Goal: Complete Application Form: Complete application form

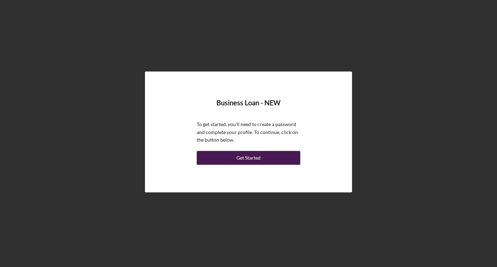
click at [267, 158] on button "Get Started" at bounding box center [248, 158] width 103 height 14
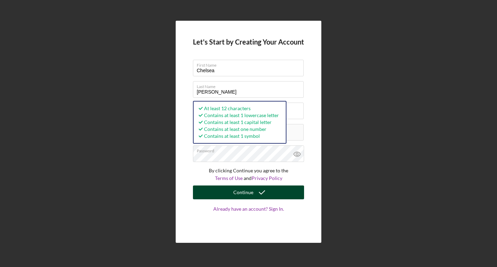
click at [247, 194] on div "Continue" at bounding box center [243, 192] width 20 height 14
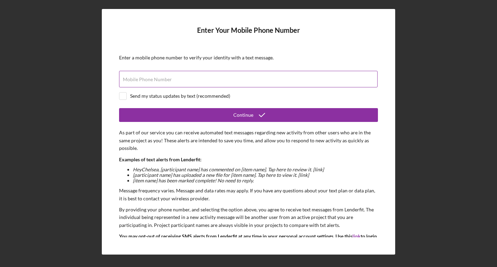
click at [176, 78] on div "Mobile Phone Number" at bounding box center [248, 79] width 259 height 17
type input "[PHONE_NUMBER]"
click at [134, 97] on div "Send my status updates by text (recommended)" at bounding box center [180, 96] width 100 height 6
checkbox input "true"
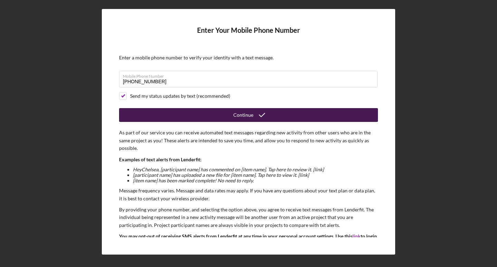
click at [248, 116] on div "Continue" at bounding box center [243, 115] width 20 height 14
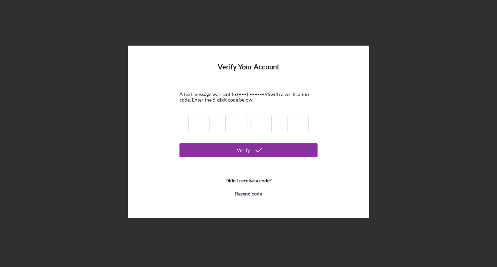
click at [203, 119] on input at bounding box center [196, 123] width 17 height 17
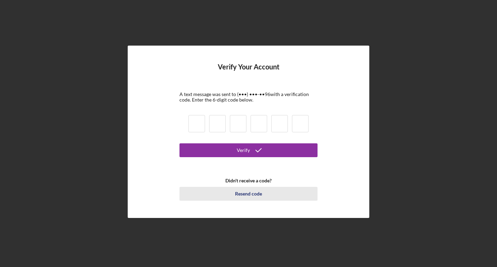
click at [241, 194] on div "Resend code" at bounding box center [248, 194] width 27 height 14
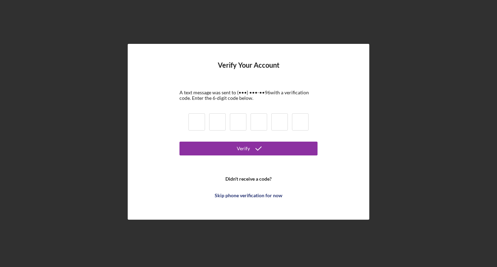
click at [236, 87] on form "Verify Your Account A text message was sent to (•••) •••-•• 96 with a verificat…" at bounding box center [248, 131] width 138 height 141
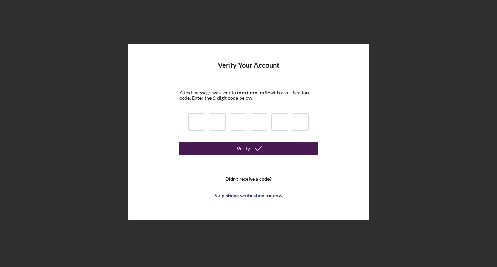
click at [237, 144] on button "Verify" at bounding box center [248, 148] width 138 height 14
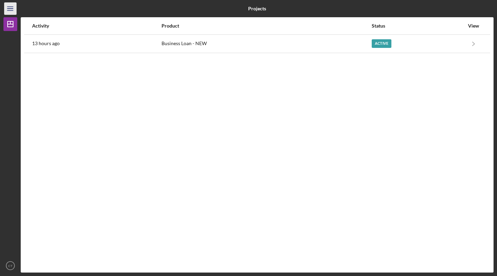
click at [8, 8] on icon "Icon/Menu" at bounding box center [11, 9] width 16 height 16
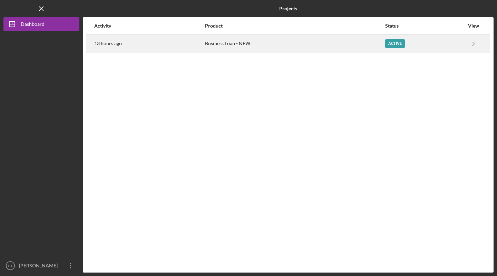
click at [112, 46] on time "13 hours ago" at bounding box center [108, 44] width 28 height 6
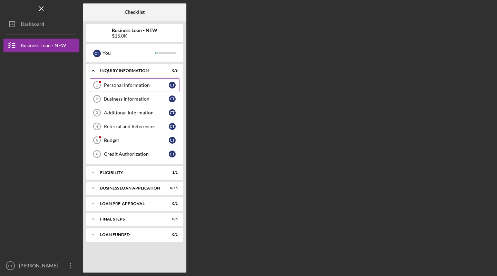
click at [157, 87] on div "Personal Information" at bounding box center [136, 85] width 65 height 6
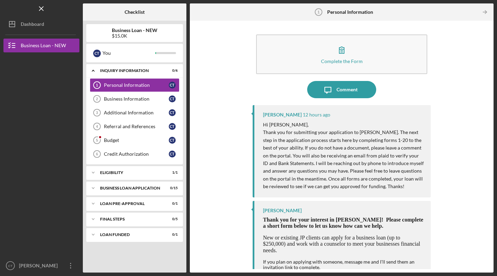
click at [344, 123] on div "Complete the Form Form Icon/Message Comment Jon Pettigrew 12 hours ago Hi Chels…" at bounding box center [341, 146] width 297 height 245
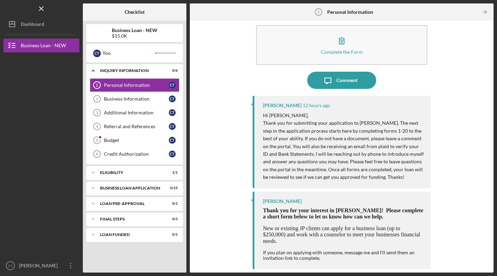
scroll to position [8, 0]
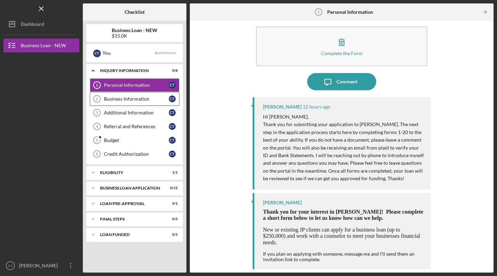
click at [123, 102] on link "Business Information 2 Business Information C T" at bounding box center [135, 99] width 90 height 14
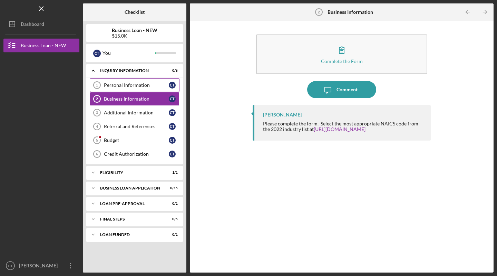
click at [118, 90] on link "Personal Information 1 Personal Information C T" at bounding box center [135, 85] width 90 height 14
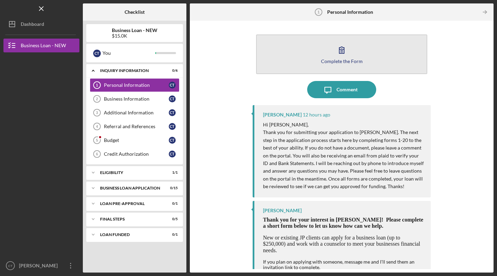
click at [344, 46] on icon "button" at bounding box center [341, 49] width 17 height 17
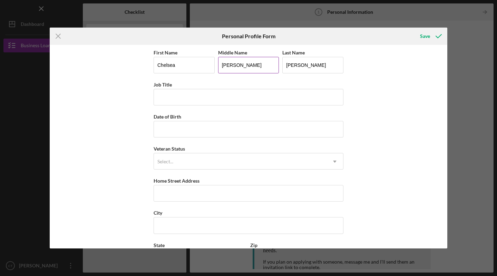
type input "Nicole"
type input "C"
type input "Owner"
type input "09/25/1990"
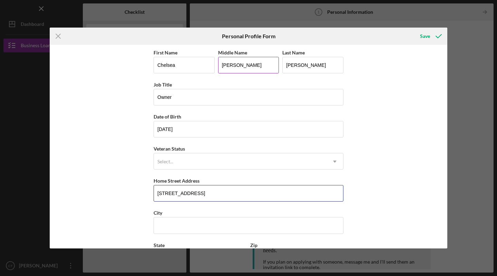
type input "8793 Harmony Road"
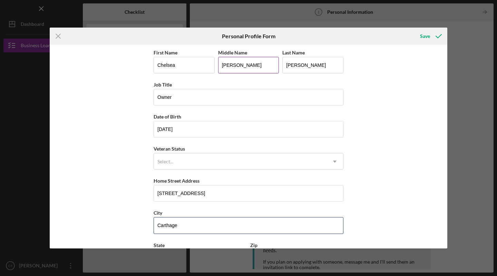
type input "Carthage"
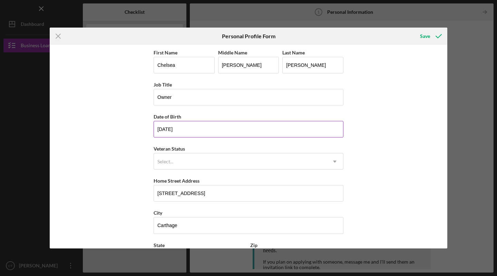
scroll to position [60, 0]
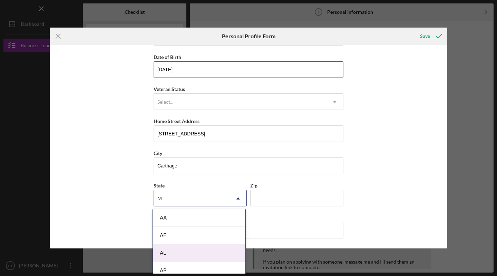
type input "Mo"
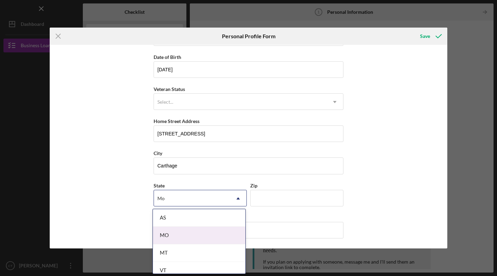
click at [174, 234] on div "MO" at bounding box center [199, 236] width 92 height 18
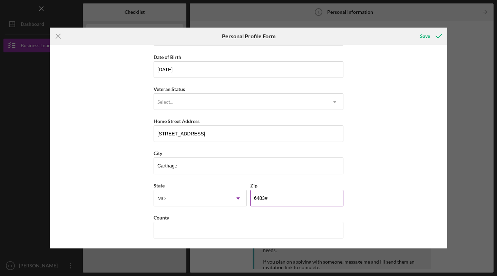
type input "64836"
click at [168, 239] on div "First Name Chelsea Middle Name Nicole Last Name Tilton Job Title Owner Date of …" at bounding box center [248, 117] width 190 height 257
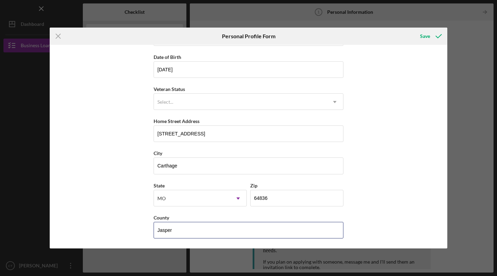
type input "Jasper"
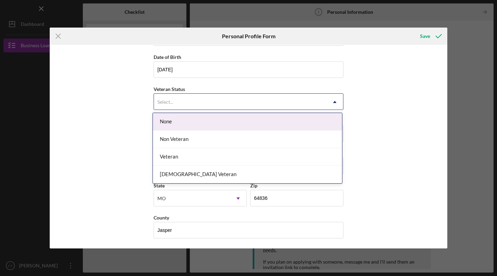
click at [322, 104] on div "Select..." at bounding box center [240, 102] width 172 height 16
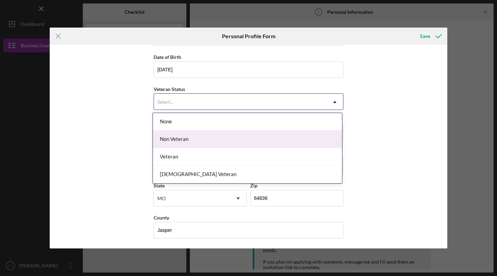
click at [296, 138] on div "Non Veteran" at bounding box center [247, 140] width 189 height 18
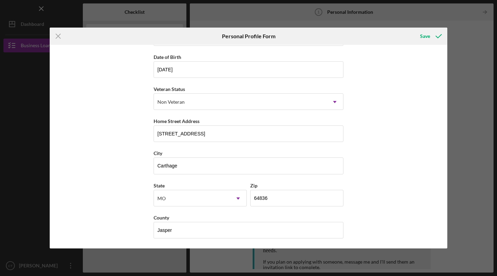
click at [344, 131] on div "First Name Chelsea Middle Name Nicole Last Name Tilton Job Title Owner Date of …" at bounding box center [248, 147] width 397 height 204
click at [344, 35] on div "Save" at bounding box center [425, 36] width 10 height 14
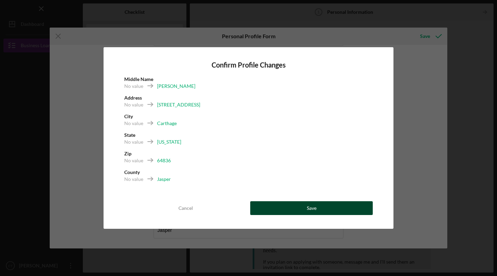
click at [316, 202] on button "Save" at bounding box center [311, 208] width 122 height 14
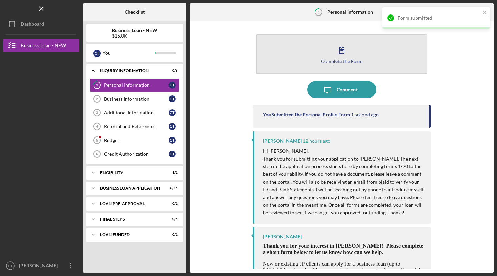
click at [329, 55] on button "Complete the Form Form" at bounding box center [341, 54] width 171 height 40
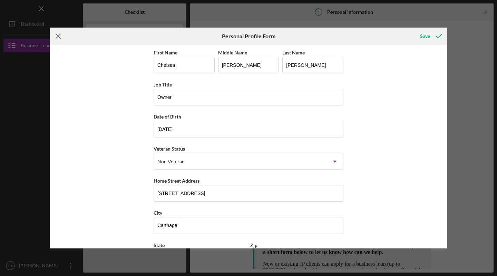
click at [59, 36] on icon "Icon/Menu Close" at bounding box center [58, 36] width 17 height 17
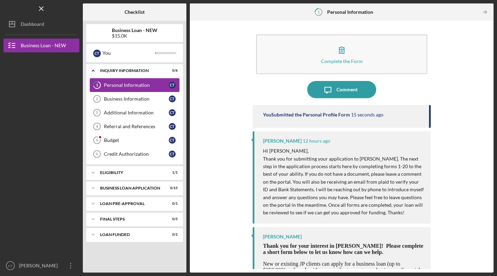
click at [157, 87] on div "Personal Information" at bounding box center [136, 85] width 65 height 6
click at [111, 90] on link "1 Personal Information C T" at bounding box center [135, 85] width 90 height 14
click at [92, 84] on icon "1" at bounding box center [96, 85] width 17 height 17
click at [172, 85] on div "C T" at bounding box center [172, 85] width 7 height 7
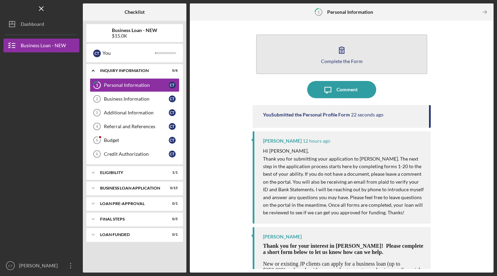
click at [344, 66] on button "Complete the Form Form" at bounding box center [341, 54] width 171 height 40
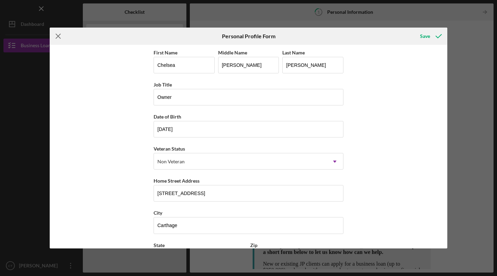
click at [57, 37] on icon "Icon/Menu Close" at bounding box center [58, 36] width 17 height 17
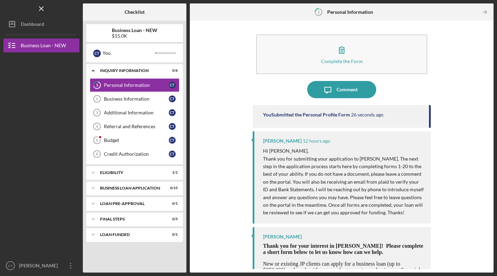
click at [344, 127] on div "You Submitted the Personal Profile Form 26 seconds ago" at bounding box center [341, 116] width 178 height 23
click at [344, 118] on div "You Submitted the Personal Profile Form 27 seconds ago" at bounding box center [341, 116] width 178 height 23
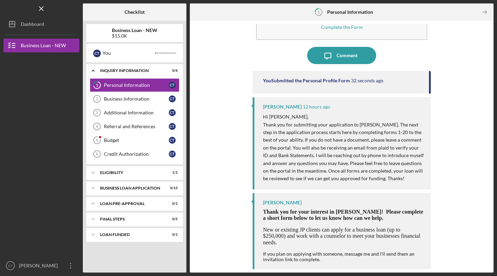
click at [290, 227] on span "New or existing JP clients can apply for a business loan (up to $250,000) and w…" at bounding box center [341, 236] width 157 height 19
click at [338, 50] on div "Comment" at bounding box center [346, 55] width 21 height 17
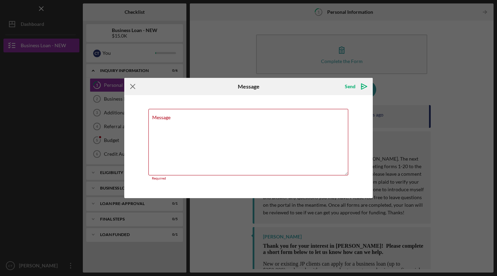
click at [133, 86] on icon "Icon/Menu Close" at bounding box center [132, 86] width 17 height 17
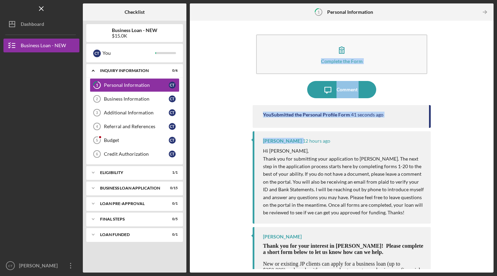
drag, startPoint x: 486, startPoint y: 124, endPoint x: 485, endPoint y: 51, distance: 73.5
click at [344, 51] on div "Complete the Form Form Icon/Message Comment You Submitted the Personal Profile …" at bounding box center [341, 146] width 297 height 245
click at [125, 101] on div "Business Information" at bounding box center [136, 99] width 65 height 6
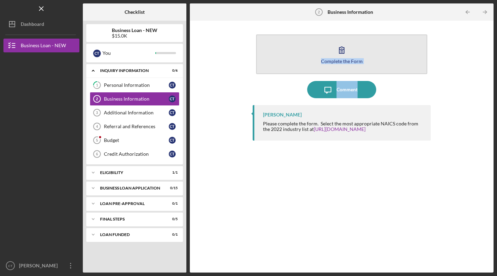
click at [344, 47] on button "Complete the Form Form" at bounding box center [341, 54] width 171 height 40
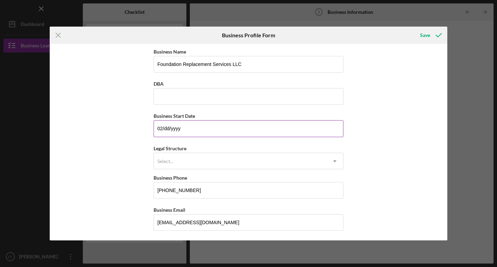
type input "0m/dd/yyyy"
type input "06/30/2025"
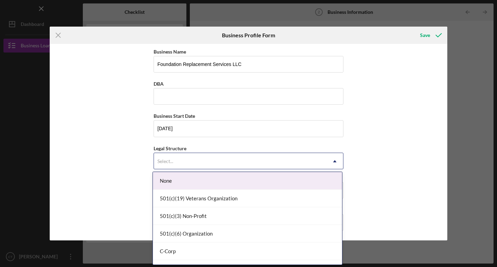
click at [196, 157] on div "Select..." at bounding box center [240, 161] width 172 height 16
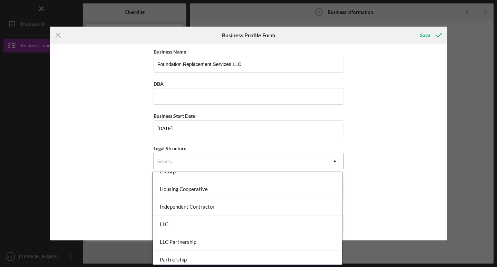
scroll to position [84, 0]
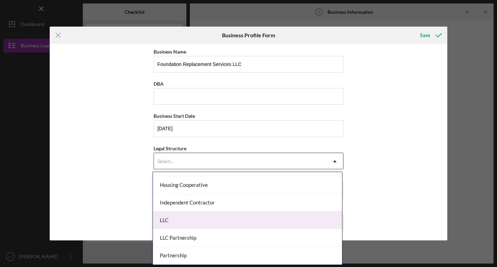
click at [208, 226] on div "LLC" at bounding box center [247, 220] width 189 height 18
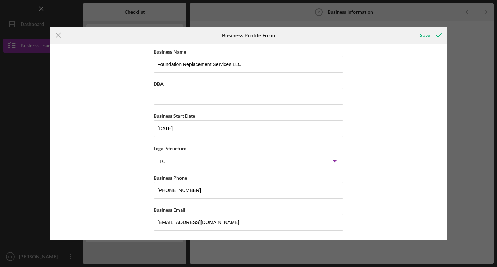
click at [344, 180] on div "Business Name Foundation Replacement Services LLC DBA Business Start Date 06/30…" at bounding box center [248, 142] width 397 height 196
click at [192, 218] on input "[EMAIL_ADDRESS][DOMAIN_NAME]" at bounding box center [248, 222] width 190 height 17
type input "TiltonFRS@outlook.com"
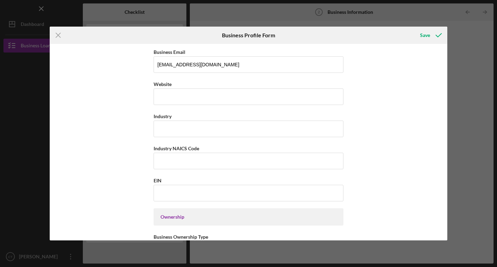
scroll to position [161, 0]
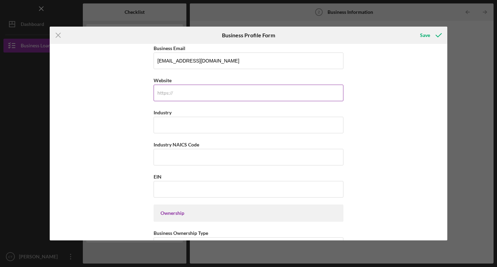
click at [193, 92] on input "Website" at bounding box center [248, 92] width 190 height 17
paste input "docs.google.com/document/d/1B2kHKi_Nf93OzxvXwkix9SQ4jSYZOfmWiaLu61suk0A/edit?us…"
type input "docs.google.com/document/d/1B2kHKi_Nf93OzxvXwkix9SQ4jSYZOfmWiaLu61suk0A/edit?us…"
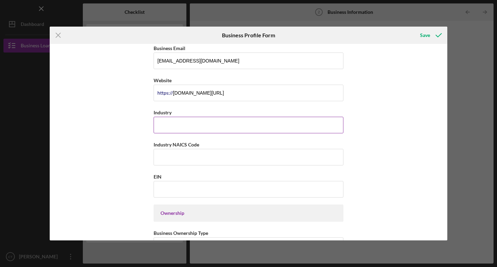
click at [197, 122] on input "Industry" at bounding box center [248, 125] width 190 height 17
type input "Foundation Replacement"
click at [174, 193] on input "EIN" at bounding box center [248, 189] width 190 height 17
drag, startPoint x: 444, startPoint y: 126, endPoint x: 448, endPoint y: 152, distance: 26.5
click at [344, 152] on div "Icon/Menu Close Business Profile Form Save Business Name Foundation Replacement…" at bounding box center [248, 133] width 497 height 267
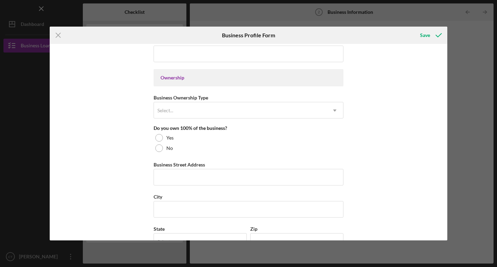
scroll to position [307, 0]
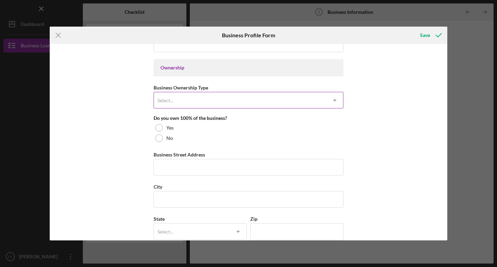
click at [191, 100] on div "Select..." at bounding box center [240, 100] width 172 height 16
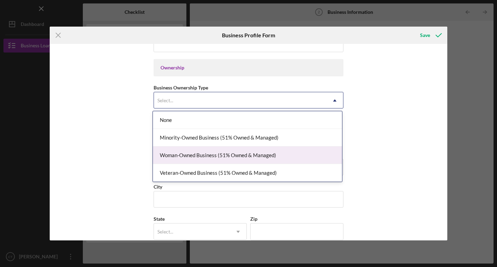
click at [199, 155] on div "Woman-Owned Business (51% Owned & Managed)" at bounding box center [247, 155] width 189 height 18
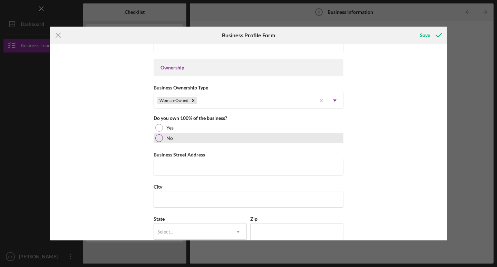
click at [161, 137] on div at bounding box center [159, 138] width 8 height 8
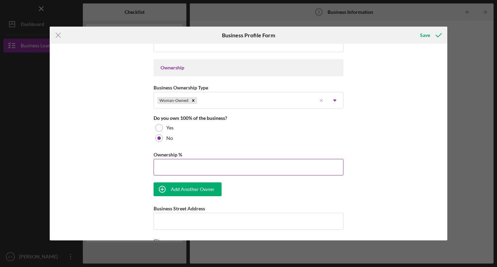
click at [212, 169] on input "Ownership %" at bounding box center [248, 167] width 190 height 17
type input "51.00%"
click at [181, 193] on div "Add Another Owner" at bounding box center [193, 189] width 44 height 14
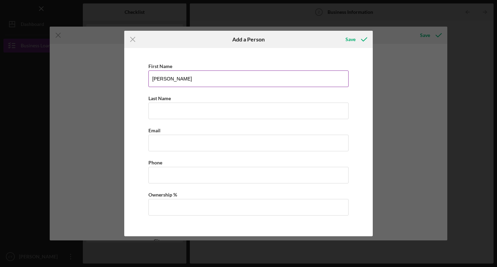
type input "Derrick"
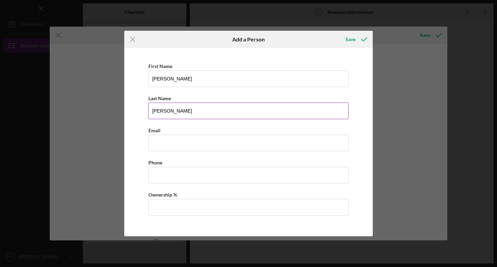
type input "[PERSON_NAME]"
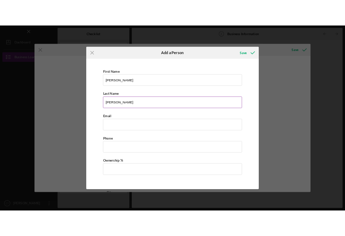
scroll to position [0, 0]
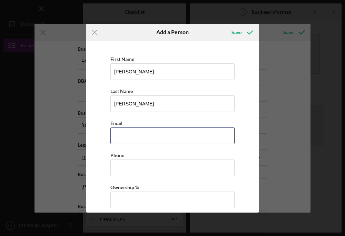
paste input "Housemover84.Derrick.tilton@gmail.com"
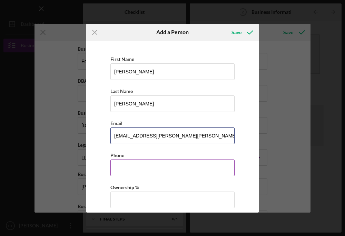
type input "Housemover84.Derrick.tilton@gmail.com"
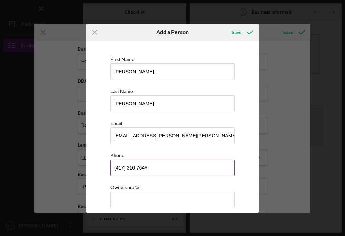
type input "(417) 310-7645"
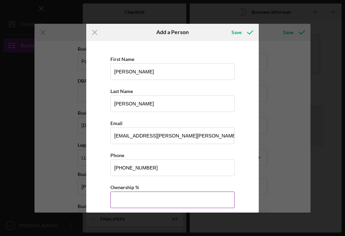
click at [172, 201] on input "Ownership %" at bounding box center [172, 200] width 124 height 17
type input "49.00%"
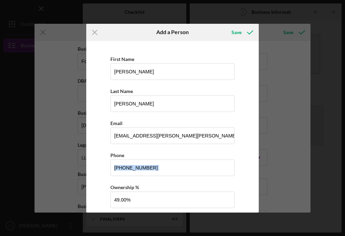
click at [256, 179] on div "First Name Derrick Last Name Tilton Email Housemover84.Derrick.tilton@gmail.com…" at bounding box center [172, 127] width 172 height 172
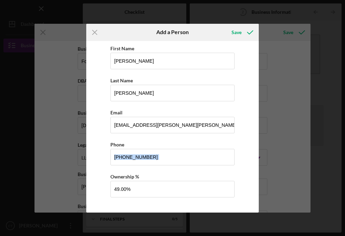
scroll to position [16, 0]
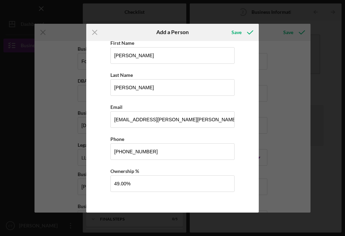
click at [206, 205] on div "First Name Derrick Last Name Tilton Email Housemover84.Derrick.tilton@gmail.com…" at bounding box center [173, 118] width 166 height 181
click at [238, 31] on div "Save" at bounding box center [236, 33] width 10 height 14
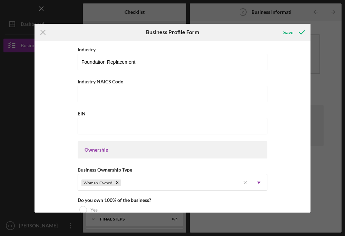
scroll to position [222, 0]
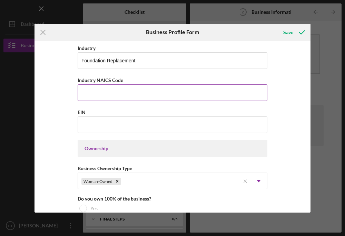
click at [107, 80] on label "Industry NAICS Code" at bounding box center [101, 80] width 46 height 6
click at [107, 84] on input "Industry NAICS Code" at bounding box center [173, 92] width 190 height 17
click at [107, 80] on label "Industry NAICS Code" at bounding box center [101, 80] width 46 height 6
click at [107, 84] on input "Industry NAICS Code" at bounding box center [173, 92] width 190 height 17
click at [107, 80] on label "Industry NAICS Code" at bounding box center [101, 80] width 46 height 6
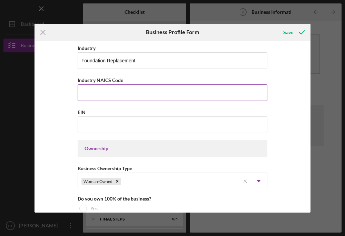
click at [107, 84] on input "Industry NAICS Code" at bounding box center [173, 92] width 190 height 17
paste input "238190"
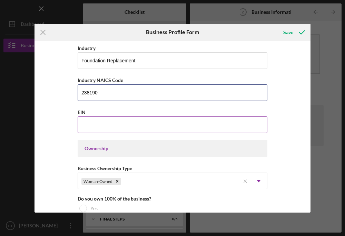
type input "238190"
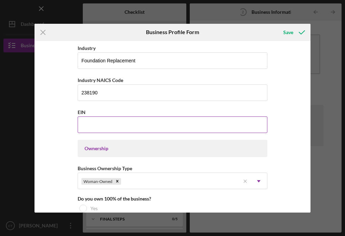
click at [123, 125] on input "EIN" at bounding box center [173, 125] width 190 height 17
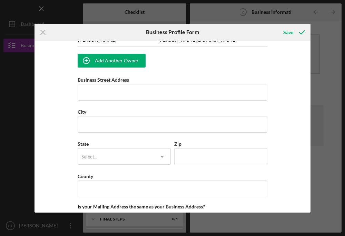
scroll to position [487, 0]
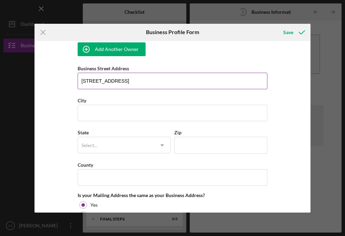
type input "8793 Harmony Road"
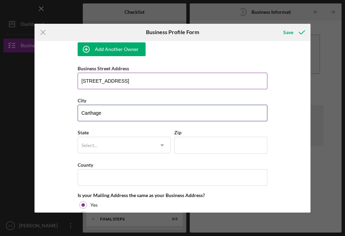
type input "Carthage"
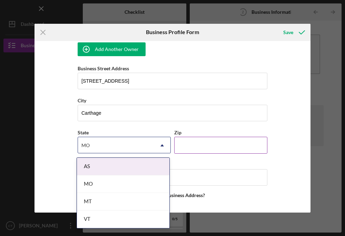
type input "MO"
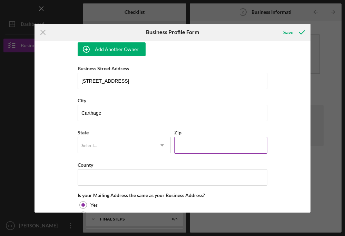
type input "MO"
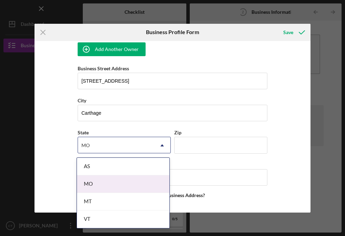
click at [88, 183] on div "MO" at bounding box center [123, 185] width 92 height 18
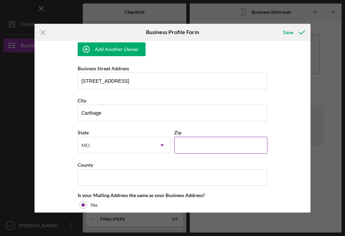
click at [223, 146] on input "Zip" at bounding box center [220, 145] width 93 height 17
type input "64836"
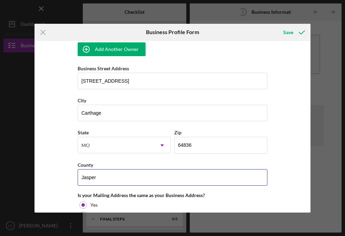
type input "Jasper"
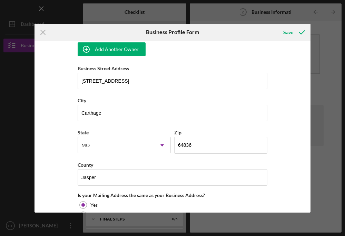
drag, startPoint x: 307, startPoint y: 154, endPoint x: 311, endPoint y: 182, distance: 28.5
click at [311, 182] on div "Icon/Menu Close Business Profile Form Save Business Name Foundation Replacement…" at bounding box center [172, 118] width 345 height 236
drag, startPoint x: 308, startPoint y: 166, endPoint x: 310, endPoint y: 186, distance: 20.5
drag, startPoint x: 310, startPoint y: 173, endPoint x: 310, endPoint y: 183, distance: 10.3
click at [310, 183] on div "Icon/Menu Close Business Profile Form Save Business Name Foundation Replacement…" at bounding box center [172, 118] width 345 height 236
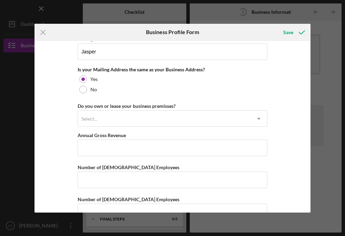
scroll to position [632, 0]
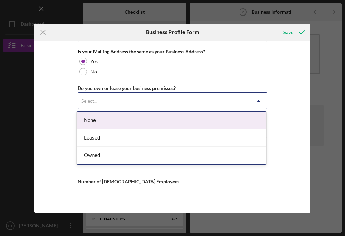
click at [142, 101] on div "Select..." at bounding box center [164, 101] width 172 height 16
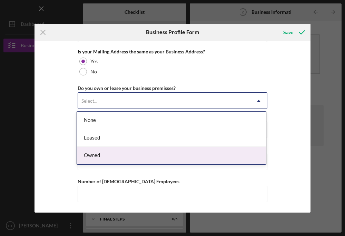
click at [134, 154] on div "Owned" at bounding box center [171, 156] width 189 height 18
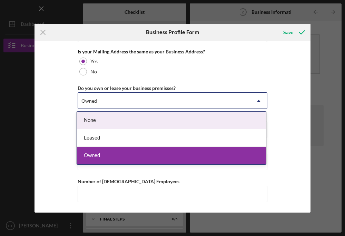
click at [131, 102] on div "Owned" at bounding box center [164, 101] width 172 height 16
click at [130, 127] on div "None" at bounding box center [171, 121] width 189 height 18
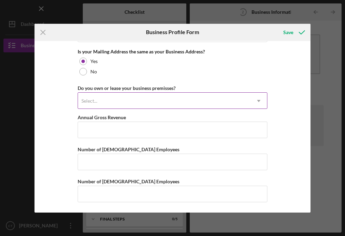
click at [128, 105] on div "Select..." at bounding box center [164, 101] width 172 height 16
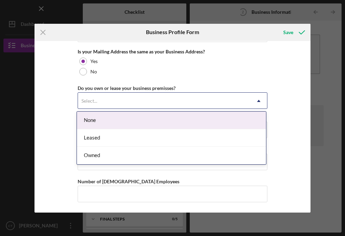
click at [126, 124] on div "None" at bounding box center [171, 121] width 189 height 18
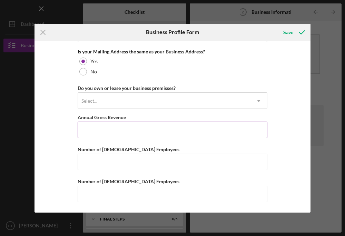
click at [126, 131] on input "Annual Gross Revenue" at bounding box center [173, 130] width 190 height 17
type input "$40,000"
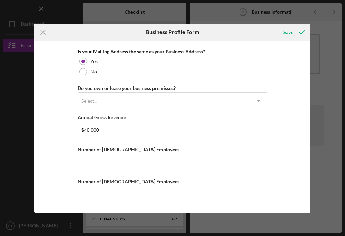
click at [104, 164] on input "Number of Full-Time Employees" at bounding box center [173, 162] width 190 height 17
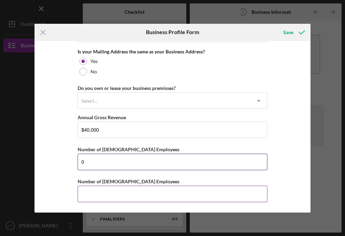
type input "0"
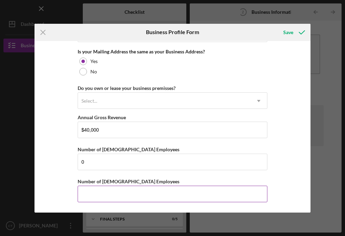
click at [111, 198] on input "Number of Part-Time Employees" at bounding box center [173, 194] width 190 height 17
type input "0"
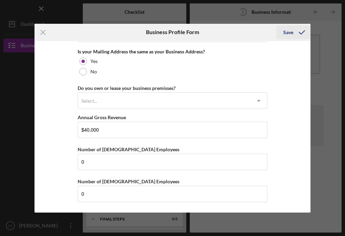
click at [290, 36] on div "Save" at bounding box center [288, 33] width 10 height 14
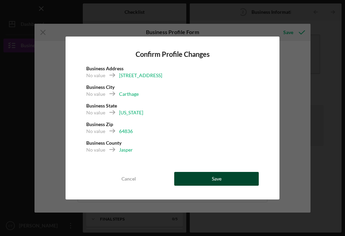
click at [223, 183] on button "Save" at bounding box center [216, 179] width 84 height 14
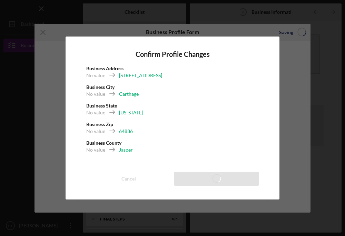
type input "[EMAIL_ADDRESS][DOMAIN_NAME]"
type input "06/30/2025"
type input "TiltonFRS@outlook.com"
type input "docs.google.com/document/d/1B2kHKi_Nf93OzxvXwkix9SQ4jSYZOfmWiaLu61suk0A/edit?us…"
type input "Foundation Replacement"
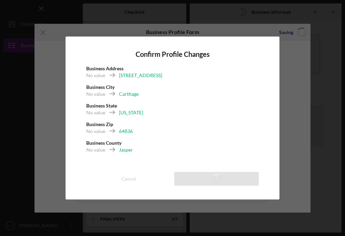
type input "238190"
type input "8793 Harmony Road"
type input "Carthage"
type input "64836"
type input "Jasper"
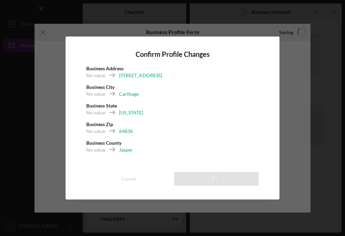
type input "$40,000"
type input "0"
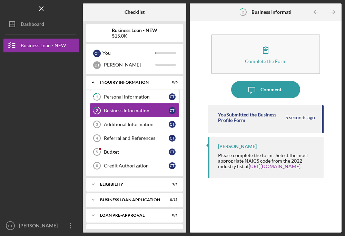
click at [141, 96] on div "Personal Information" at bounding box center [136, 97] width 65 height 6
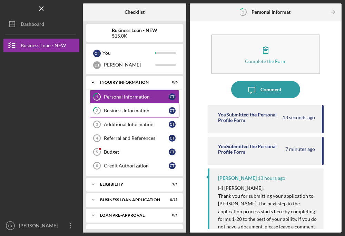
click at [112, 107] on link "2 Business Information C T" at bounding box center [135, 111] width 90 height 14
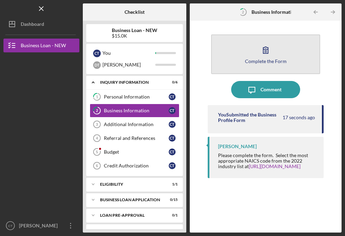
click at [273, 48] on icon "button" at bounding box center [265, 49] width 17 height 17
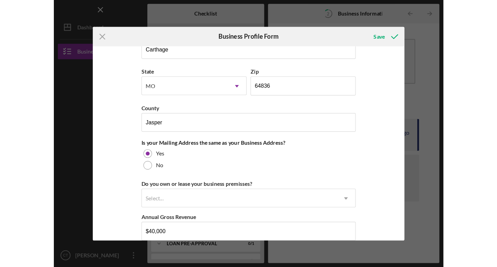
scroll to position [632, 0]
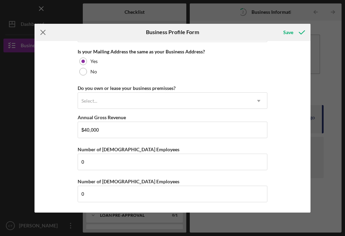
click at [48, 31] on icon "Icon/Menu Close" at bounding box center [42, 32] width 17 height 17
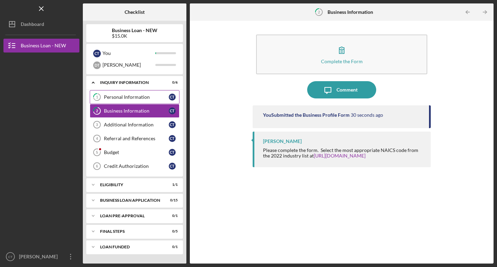
click at [141, 96] on div "Personal Information" at bounding box center [136, 97] width 65 height 6
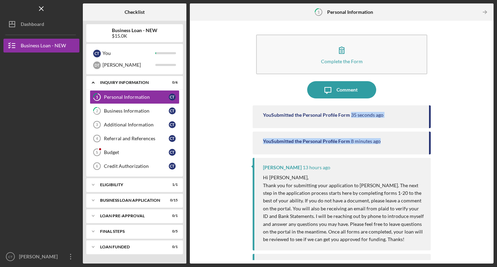
drag, startPoint x: 491, startPoint y: 125, endPoint x: 491, endPoint y: 149, distance: 23.8
click at [344, 149] on div "Complete the Form Form Icon/Message Comment You Submitted the Personal Profile …" at bounding box center [341, 142] width 303 height 242
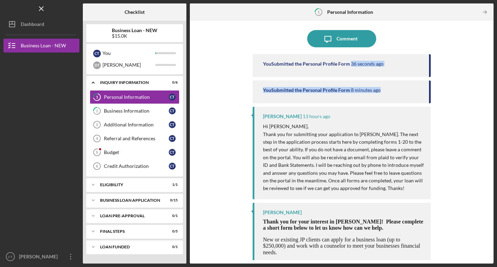
scroll to position [70, 0]
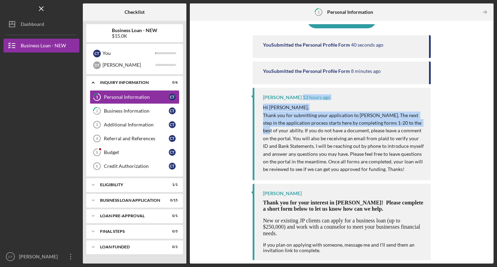
drag, startPoint x: 487, startPoint y: 192, endPoint x: 491, endPoint y: 161, distance: 31.3
click at [344, 161] on div "Complete the Form Form Icon/Message Comment You Submitted the Personal Profile …" at bounding box center [341, 142] width 303 height 242
click at [109, 120] on link "Additional Information 3 Additional Information C T" at bounding box center [135, 125] width 90 height 14
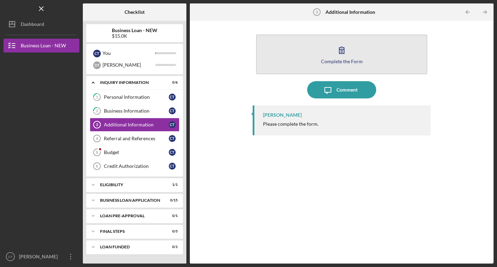
click at [344, 52] on icon "button" at bounding box center [341, 49] width 17 height 17
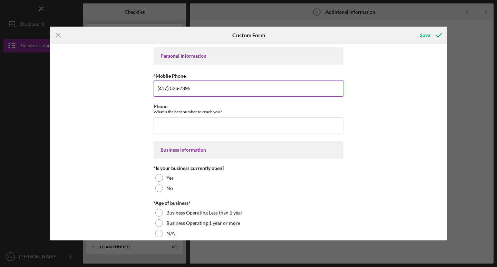
type input "(417) 526-7897"
click at [192, 90] on input "(417) 526-7897" at bounding box center [248, 88] width 190 height 17
click at [167, 91] on input "(417) 526-7897" at bounding box center [248, 88] width 190 height 17
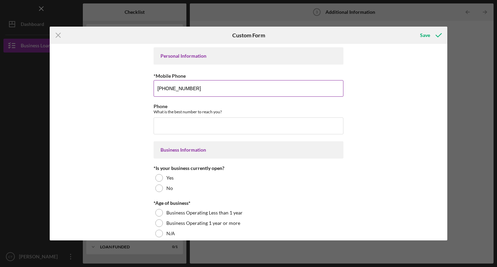
click at [167, 91] on input "(417) 526-7897" at bounding box center [248, 88] width 190 height 17
paste input "(417) 526-7897"
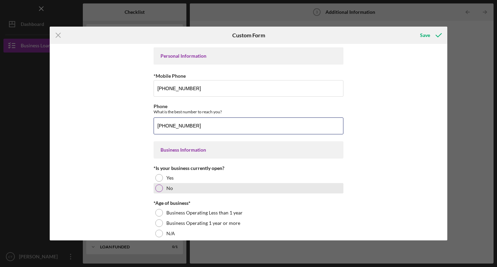
type input "(417) 526-7897"
click at [166, 188] on label "No" at bounding box center [169, 188] width 7 height 6
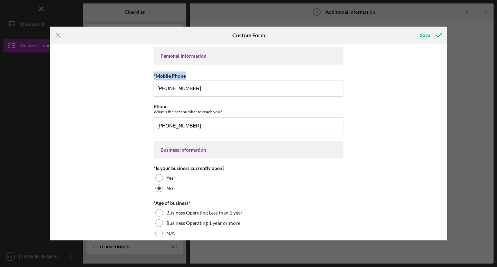
drag, startPoint x: 445, startPoint y: 71, endPoint x: 447, endPoint y: 81, distance: 10.3
click at [344, 81] on div "Icon/Menu Close Custom Form Save Personal Information *Mobile Phone (417) 526-7…" at bounding box center [248, 133] width 497 height 267
drag, startPoint x: 445, startPoint y: 73, endPoint x: 446, endPoint y: 78, distance: 5.3
click at [344, 78] on div "Personal Information *Mobile Phone (417) 526-7897 Phone What is the best number…" at bounding box center [248, 142] width 397 height 196
click at [344, 112] on div "Personal Information *Mobile Phone (417) 526-7897 Phone What is the best number…" at bounding box center [248, 142] width 397 height 196
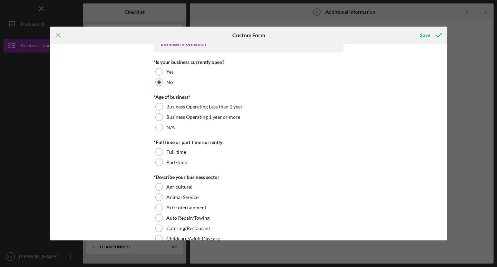
scroll to position [108, 0]
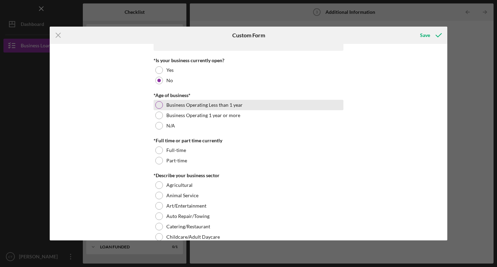
click at [161, 105] on div at bounding box center [159, 105] width 8 height 8
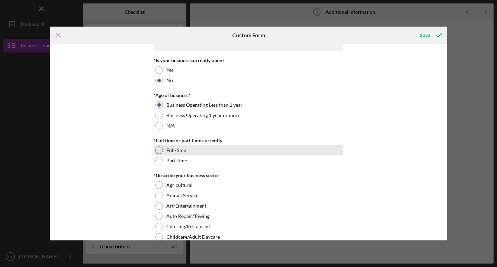
click at [184, 152] on div "Full-time" at bounding box center [248, 150] width 190 height 10
click at [344, 93] on div "Personal Information *Mobile Phone (417) 526-7897 Phone What is the best number…" at bounding box center [248, 142] width 397 height 196
click at [330, 154] on div "Full-time" at bounding box center [248, 150] width 190 height 10
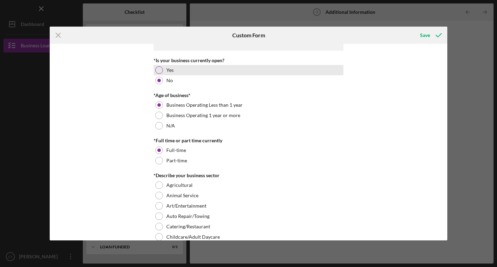
click at [156, 69] on div at bounding box center [159, 70] width 8 height 8
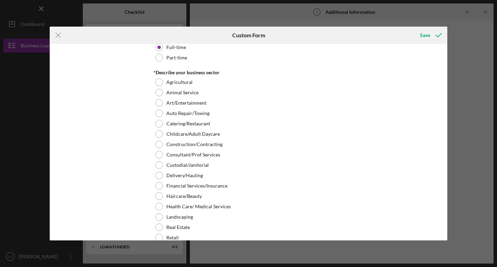
scroll to position [214, 0]
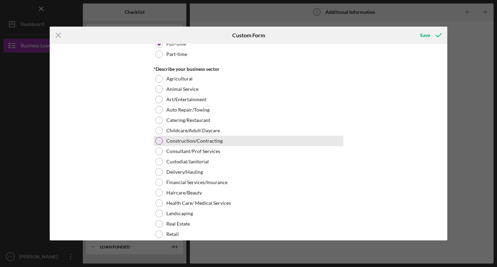
click at [182, 143] on label "Construction/Contracting" at bounding box center [194, 141] width 56 height 6
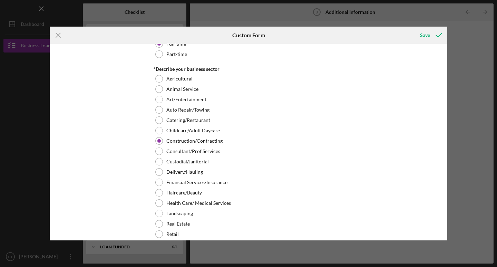
drag, startPoint x: 444, startPoint y: 112, endPoint x: 446, endPoint y: 120, distance: 8.2
click at [344, 120] on div "Personal Information *Mobile Phone (417) 526-7897 Phone What is the best number…" at bounding box center [248, 142] width 397 height 196
drag, startPoint x: 443, startPoint y: 117, endPoint x: 447, endPoint y: 130, distance: 13.7
click at [344, 130] on div "Icon/Menu Close Custom Form Save Personal Information *Mobile Phone (417) 526-7…" at bounding box center [248, 133] width 497 height 267
drag, startPoint x: 445, startPoint y: 117, endPoint x: 446, endPoint y: 130, distance: 13.2
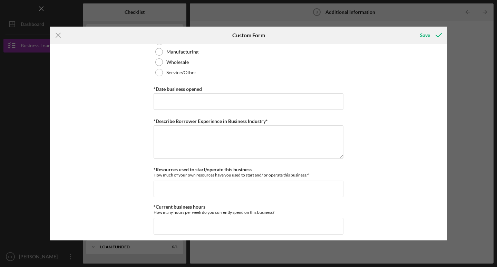
scroll to position [419, 0]
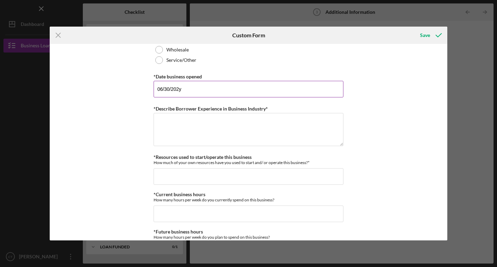
type input "06/30/2025"
click at [207, 138] on textarea "*Describe Borrower Experience in Business Industry*" at bounding box center [248, 129] width 190 height 33
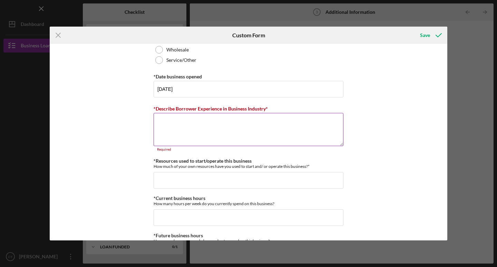
click at [204, 109] on label "*Describe Borrower Experience in Business Industry*" at bounding box center [210, 109] width 114 height 6
click at [204, 113] on textarea "*Describe Borrower Experience in Business Industry*" at bounding box center [248, 129] width 190 height 33
click at [204, 109] on label "*Describe Borrower Experience in Business Industry*" at bounding box center [210, 109] width 114 height 6
click at [204, 113] on textarea "*Describe Borrower Experience in Business Industry*" at bounding box center [248, 129] width 190 height 33
click at [204, 109] on label "*Describe Borrower Experience in Business Industry*" at bounding box center [210, 109] width 114 height 6
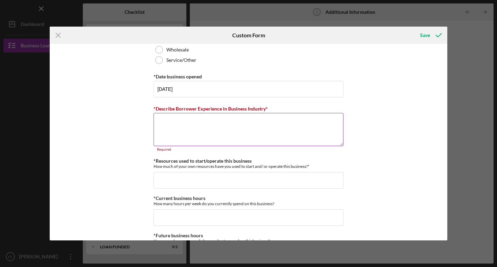
click at [204, 113] on textarea "*Describe Borrower Experience in Business Industry*" at bounding box center [248, 129] width 190 height 33
click at [204, 109] on label "*Describe Borrower Experience in Business Industry*" at bounding box center [210, 109] width 114 height 6
click at [204, 113] on textarea "*Describe Borrower Experience in Business Industry*" at bounding box center [248, 129] width 190 height 33
click at [204, 109] on label "*Describe Borrower Experience in Business Industry*" at bounding box center [210, 109] width 114 height 6
click at [204, 113] on textarea "*Describe Borrower Experience in Business Industry*" at bounding box center [248, 129] width 190 height 33
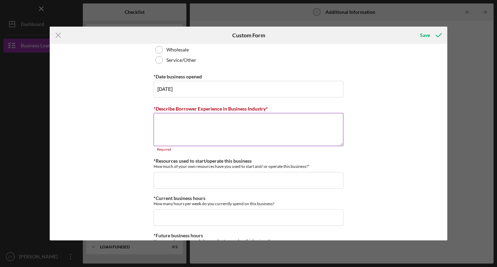
click at [204, 109] on label "*Describe Borrower Experience in Business Industry*" at bounding box center [210, 109] width 114 height 6
click at [204, 113] on textarea "*Describe Borrower Experience in Business Industry*" at bounding box center [248, 129] width 190 height 33
click at [204, 109] on label "*Describe Borrower Experience in Business Industry*" at bounding box center [210, 109] width 114 height 6
click at [204, 113] on textarea "*Describe Borrower Experience in Business Industry*" at bounding box center [248, 129] width 190 height 33
click at [204, 109] on label "*Describe Borrower Experience in Business Industry*" at bounding box center [210, 109] width 114 height 6
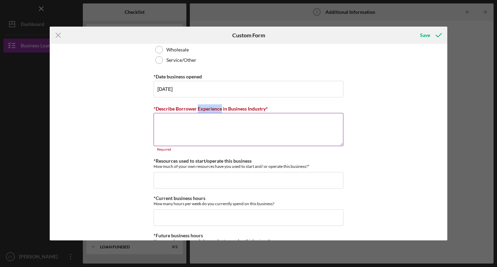
click at [204, 113] on textarea "*Describe Borrower Experience in Business Industry*" at bounding box center [248, 129] width 190 height 33
paste textarea "The company’s majority owner brings strong organizational, administrative, and …"
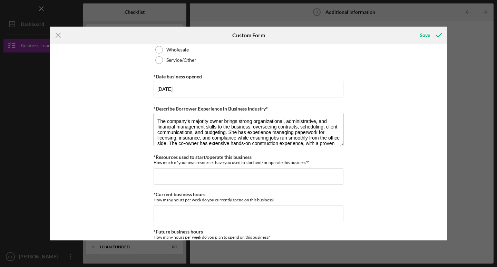
scroll to position [39, 0]
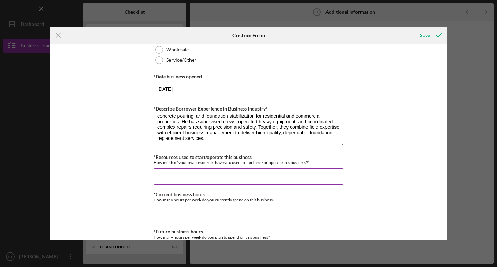
type textarea "The company’s majority owner brings strong organizational, administrative, and …"
click at [181, 162] on div "How much of your own resources have you used to start and/ or operate this busi…" at bounding box center [248, 162] width 190 height 5
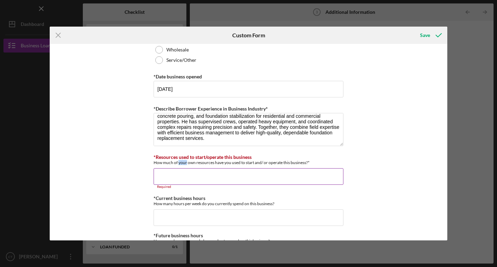
click at [181, 162] on div "How much of your own resources have you used to start and/ or operate this busi…" at bounding box center [248, 162] width 190 height 5
copy label "*Resources used to start/operate this business"
click at [230, 172] on input "*Resources used to start/operate this business" at bounding box center [248, 176] width 190 height 17
paste input "$850,010,007,500."
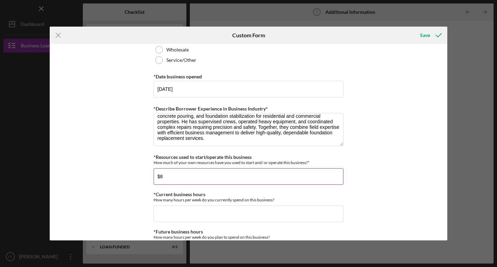
type input "$"
type input "$8,500"
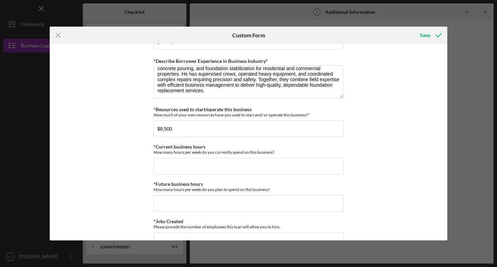
scroll to position [468, 0]
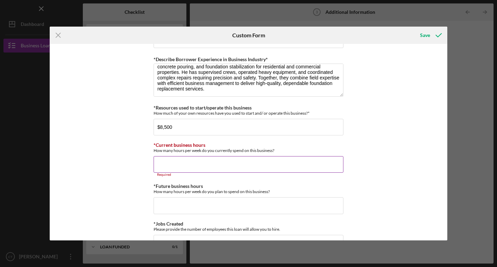
click at [251, 150] on div "How many hours per week do you currently spend on this business?" at bounding box center [248, 150] width 190 height 5
copy label "*Current business hours"
click at [199, 167] on input "*Current business hours" at bounding box center [248, 164] width 190 height 17
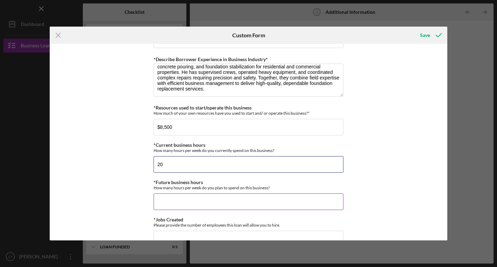
type input "20"
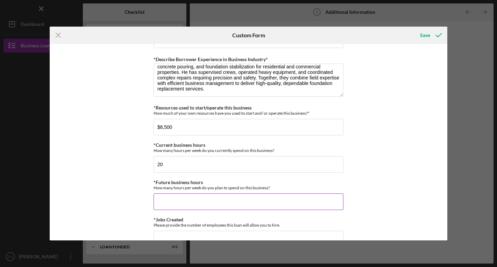
type input "5"
type input "40"
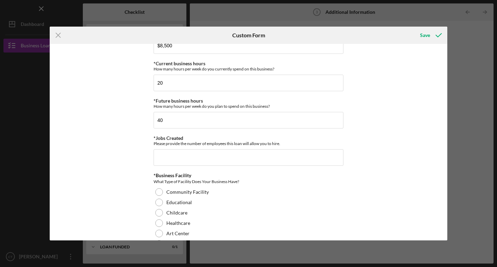
scroll to position [558, 0]
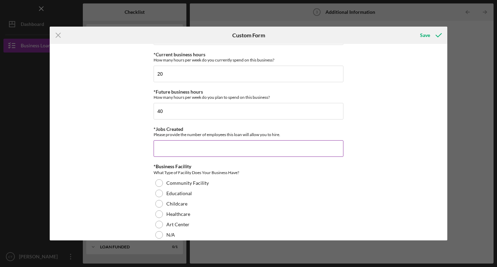
click at [223, 148] on input "*Jobs Created" at bounding box center [248, 148] width 190 height 17
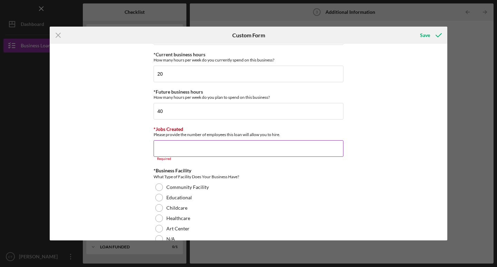
click at [226, 131] on div "*Jobs Created Please provide the number of employees this loan will allow you t…" at bounding box center [248, 131] width 190 height 11
click at [226, 134] on div "Please provide the number of employees this loan will allow you to hire." at bounding box center [248, 134] width 190 height 5
copy label "*Jobs Created"
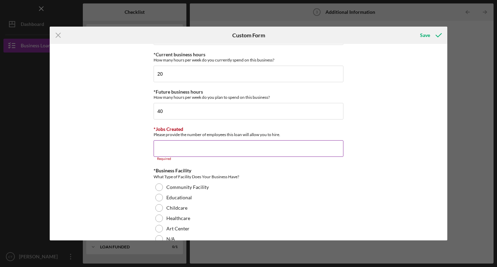
click at [210, 147] on input "*Jobs Created" at bounding box center [248, 148] width 190 height 17
paste input "55."
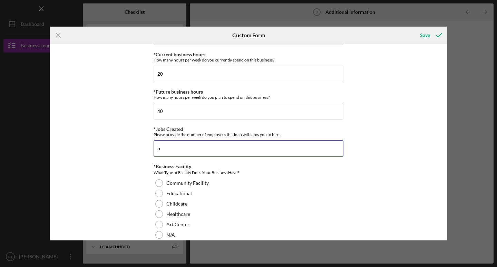
type input "5"
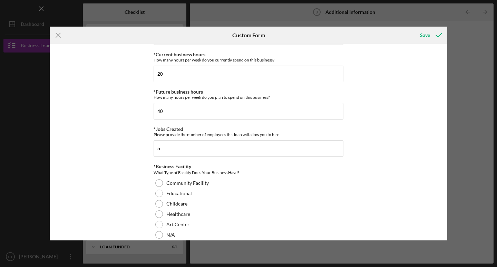
click at [82, 68] on div "Personal Information *Mobile Phone (417) 526-7897 Phone What is the best number…" at bounding box center [248, 142] width 397 height 196
click at [344, 172] on div "Personal Information *Mobile Phone (417) 526-7897 Phone What is the best number…" at bounding box center [248, 142] width 397 height 196
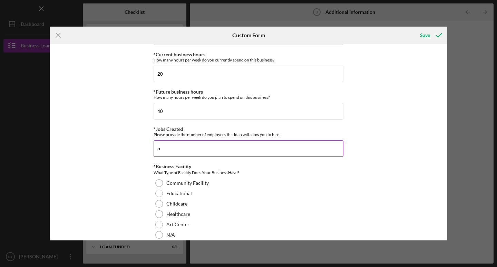
click at [198, 146] on input "5" at bounding box center [248, 148] width 190 height 17
type input "2"
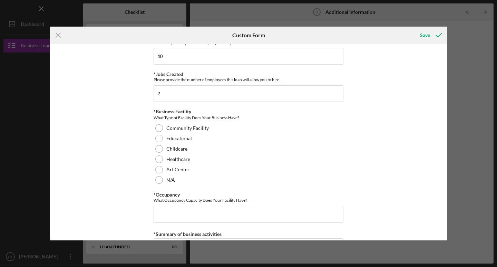
scroll to position [625, 0]
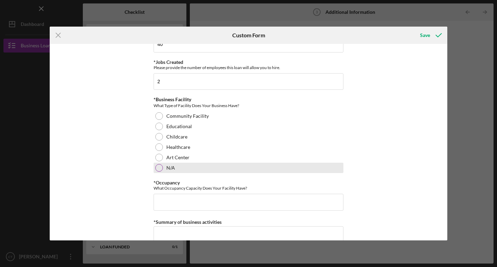
click at [158, 169] on div at bounding box center [159, 168] width 8 height 8
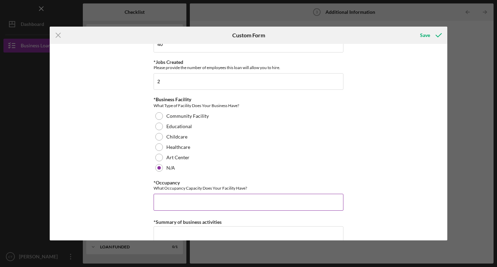
click at [204, 204] on input "*Occupancy" at bounding box center [248, 201] width 190 height 17
type input "0"
drag, startPoint x: 448, startPoint y: 175, endPoint x: 450, endPoint y: 190, distance: 15.4
click at [344, 190] on div "Icon/Menu Close Custom Form Save Personal Information *Mobile Phone (417) 526-7…" at bounding box center [248, 133] width 497 height 267
drag, startPoint x: 443, startPoint y: 183, endPoint x: 447, endPoint y: 208, distance: 24.8
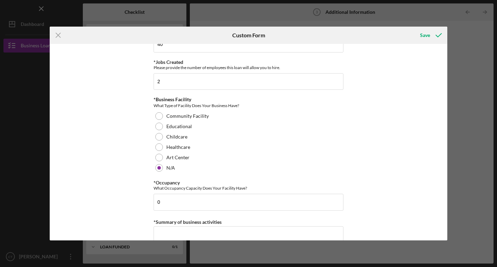
drag, startPoint x: 447, startPoint y: 193, endPoint x: 445, endPoint y: 201, distance: 8.2
click at [344, 208] on div "Icon/Menu Close Custom Form Save Personal Information *Mobile Phone (417) 526-7…" at bounding box center [248, 133] width 497 height 267
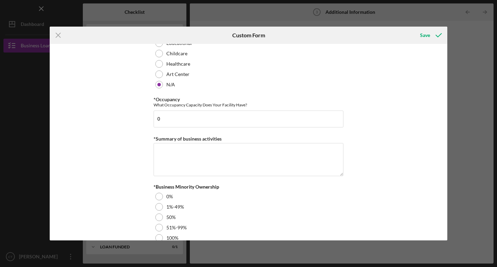
scroll to position [722, 0]
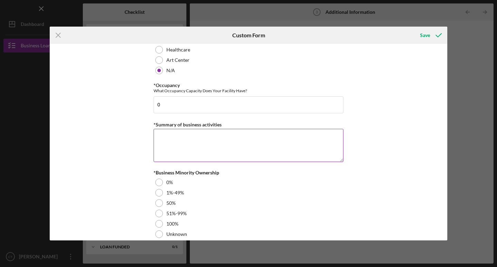
click at [187, 122] on label "*Summary of business activities" at bounding box center [187, 124] width 68 height 6
click at [187, 129] on textarea "*Summary of business activities" at bounding box center [248, 145] width 190 height 33
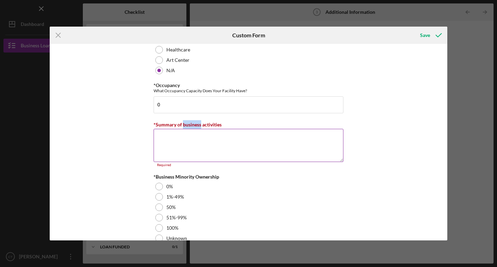
click at [187, 122] on label "*Summary of business activities" at bounding box center [187, 124] width 68 height 6
click at [187, 129] on textarea "*Summary of business activities" at bounding box center [248, 145] width 190 height 33
click at [187, 122] on label "*Summary of business activities" at bounding box center [187, 124] width 68 height 6
click at [187, 129] on textarea "*Summary of business activities" at bounding box center [248, 145] width 190 height 33
click at [187, 122] on label "*Summary of business activities" at bounding box center [187, 124] width 68 height 6
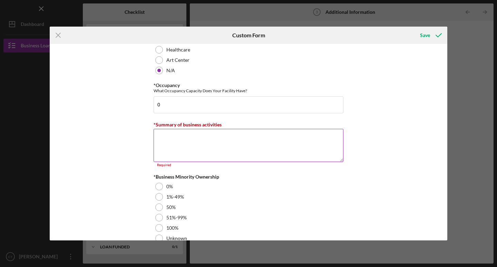
click at [187, 129] on textarea "*Summary of business activities" at bounding box center [248, 145] width 190 height 33
click at [187, 122] on label "*Summary of business activities" at bounding box center [187, 124] width 68 height 6
click at [187, 129] on textarea "*Summary of business activities" at bounding box center [248, 145] width 190 height 33
paste textarea "Foundation Replacement Services LLC provides residential and commercial foundat…"
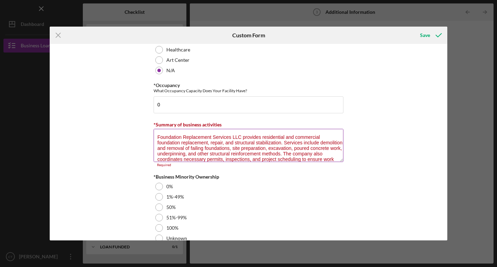
scroll to position [33, 0]
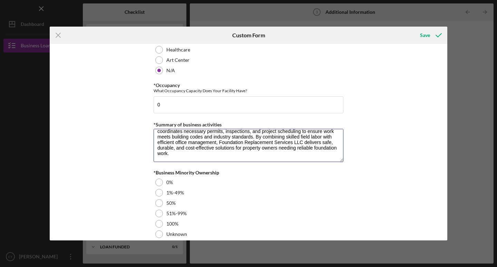
type textarea "Foundation Replacement Services LLC provides residential and commercial foundat…"
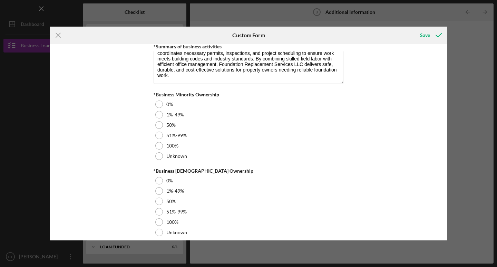
scroll to position [802, 0]
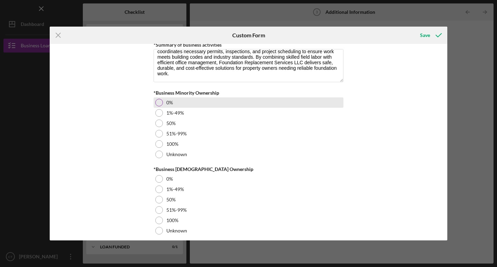
click at [158, 99] on div at bounding box center [159, 103] width 8 height 8
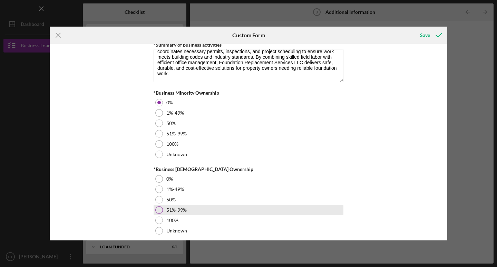
click at [170, 211] on label "51%-99%" at bounding box center [176, 210] width 20 height 6
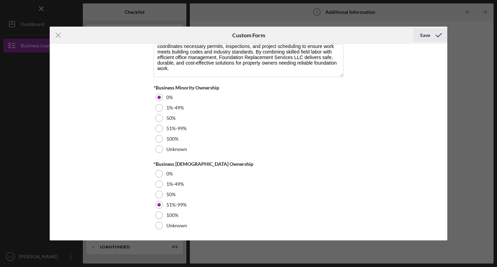
click at [344, 36] on div "Save" at bounding box center [425, 35] width 10 height 14
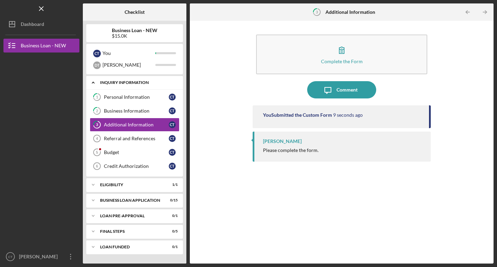
click at [175, 83] on div "INQUIRY INFORMATION" at bounding box center [139, 82] width 78 height 4
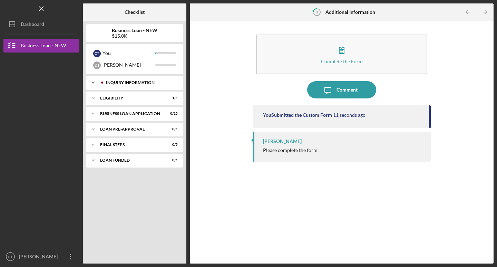
click at [175, 83] on div "INQUIRY INFORMATION" at bounding box center [139, 82] width 78 height 4
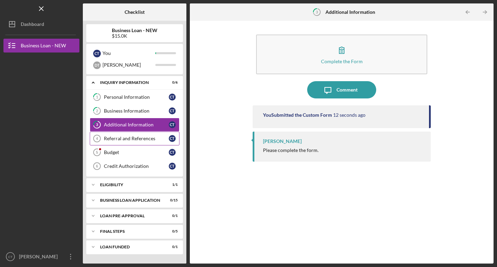
click at [159, 140] on div "Referral and References" at bounding box center [136, 139] width 65 height 6
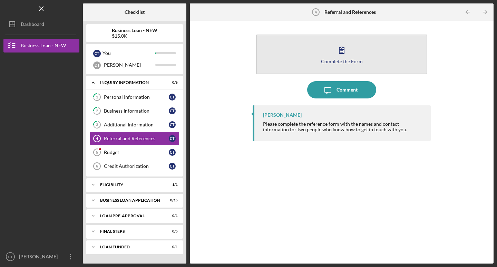
click at [344, 46] on button "Complete the Form Form" at bounding box center [341, 54] width 171 height 40
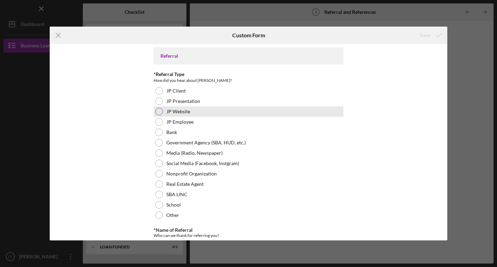
click at [171, 113] on label "JP Website" at bounding box center [178, 112] width 24 height 6
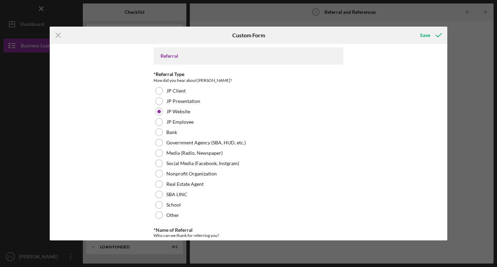
click at [344, 169] on div "Referral *Referral Type How did you hear about Justine PETERSEN? JP Client JP P…" at bounding box center [248, 142] width 397 height 196
drag, startPoint x: 443, startPoint y: 97, endPoint x: 445, endPoint y: 126, distance: 29.0
click at [344, 126] on div "Referral *Referral Type How did you hear about Justine PETERSEN? JP Client JP P…" at bounding box center [248, 142] width 397 height 196
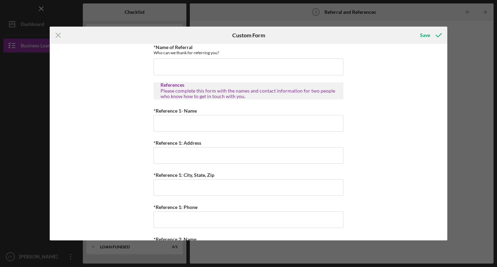
scroll to position [181, 0]
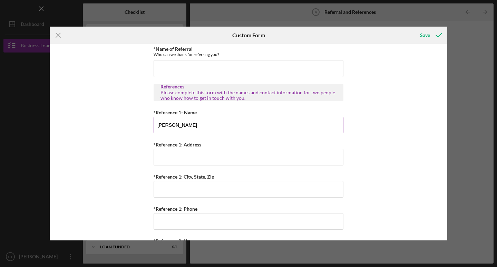
type input "Beverly Cummins"
type input "1032 Penn Ave"
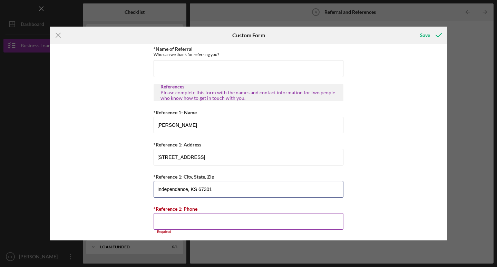
type input "Independance, KS 67301"
click at [260, 223] on input "*Reference 1: Phone" at bounding box center [248, 221] width 190 height 17
type input "(4##) ###-####"
type input "(620) 644-8253"
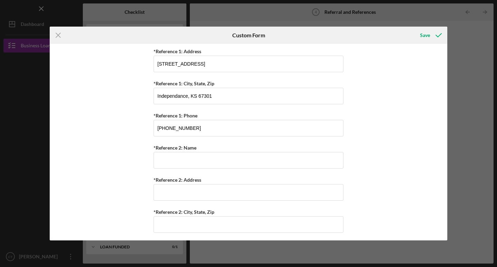
scroll to position [275, 0]
click at [344, 196] on div "Icon/Menu Close Custom Form Save Referral *Referral Type How did you hear about…" at bounding box center [248, 133] width 497 height 267
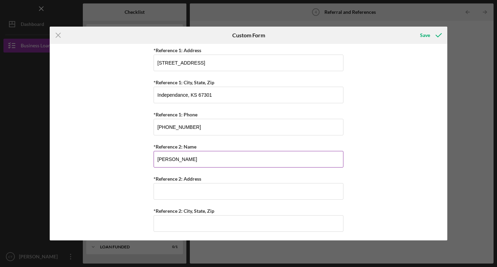
type input "Sarah Black"
click at [180, 158] on input "Sarah Black" at bounding box center [248, 159] width 190 height 17
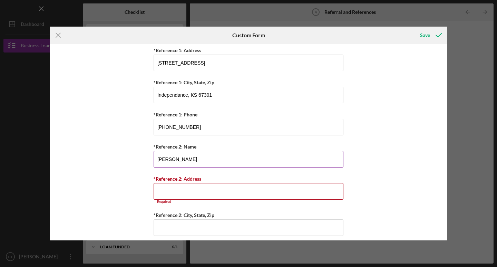
click at [180, 158] on input "Sarah Black" at bounding box center [248, 159] width 190 height 17
type input "Pete Vaughn"
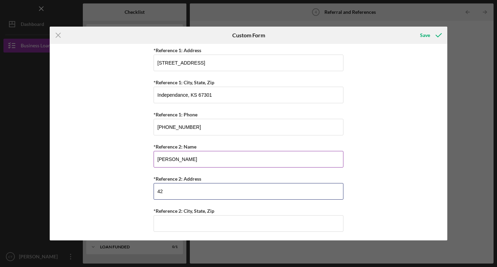
type input "4"
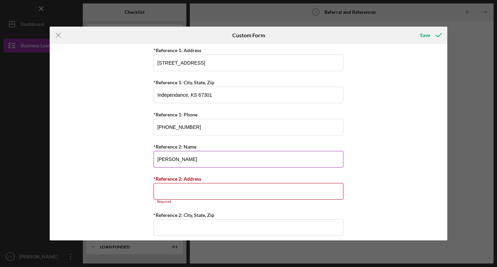
click at [178, 155] on input "Pete Vaughn" at bounding box center [248, 159] width 190 height 17
click at [178, 155] on input "*Reference 2: Name" at bounding box center [248, 159] width 190 height 17
click at [344, 35] on button "Save" at bounding box center [430, 35] width 34 height 14
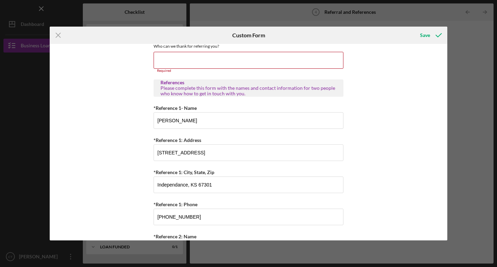
scroll to position [183, 0]
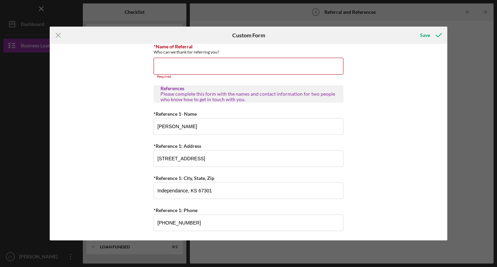
click at [344, 35] on button "Save" at bounding box center [430, 35] width 34 height 14
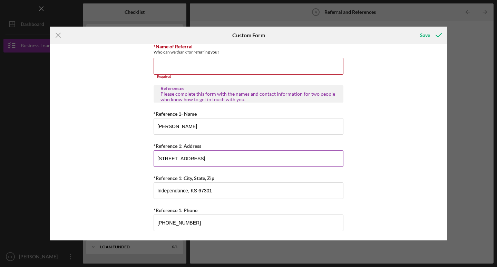
click at [344, 35] on button "Save" at bounding box center [430, 35] width 34 height 14
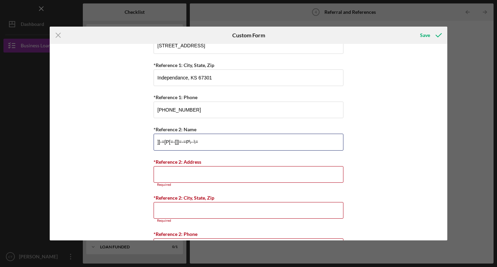
type input "]]-=[P[=-[]]=-=P\--\=\"
click at [192, 140] on input "]]-=[P[=-[]]=-=P\--\=\" at bounding box center [248, 141] width 190 height 17
type input "Barny Scott"
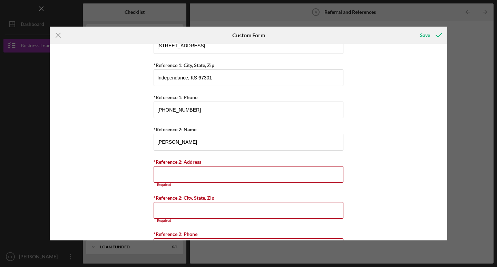
click at [344, 195] on div "Referral *Referral Type How did you hear about Justine PETERSEN? JP Client JP P…" at bounding box center [248, 142] width 397 height 196
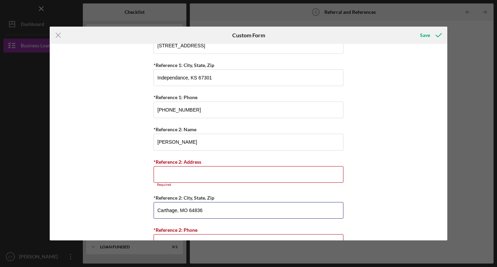
type input "Carthage, MO 64836"
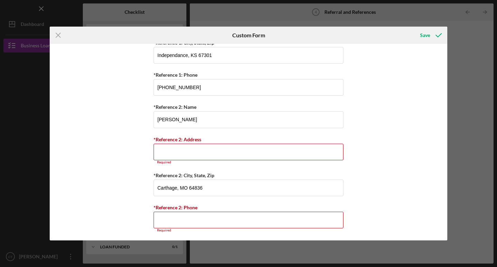
scroll to position [320, 0]
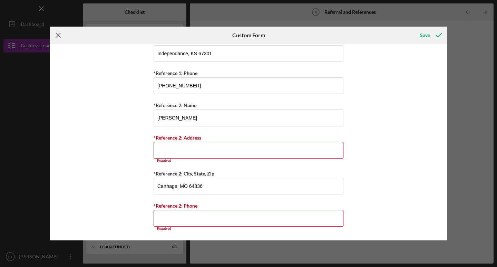
click at [58, 35] on line at bounding box center [58, 35] width 4 height 4
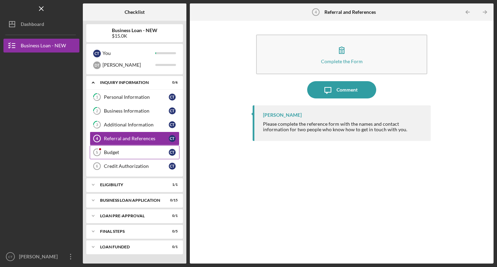
click at [122, 150] on div "Budget" at bounding box center [136, 152] width 65 height 6
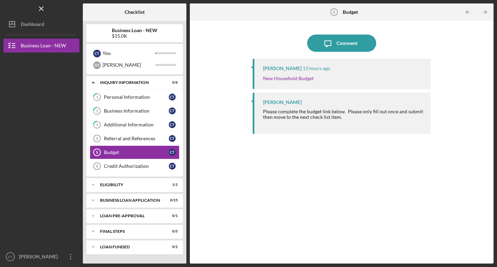
click at [309, 84] on div "Jon Pettigrew 13 hours ago New Household Budget" at bounding box center [341, 74] width 178 height 30
click at [300, 76] on link "New Household Budget" at bounding box center [288, 78] width 51 height 6
click at [123, 167] on div "Credit Authorization" at bounding box center [136, 166] width 65 height 6
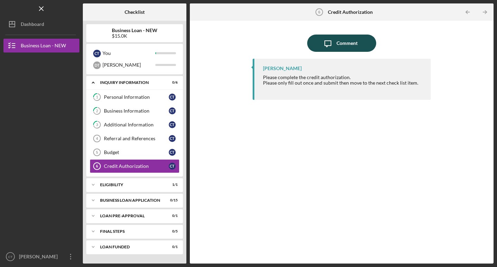
click at [341, 47] on div "Comment" at bounding box center [346, 42] width 21 height 17
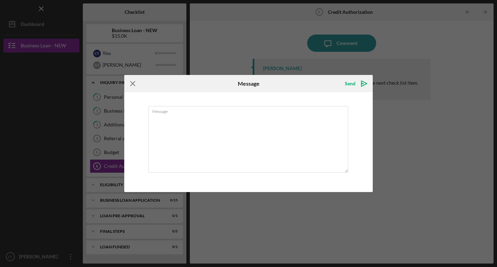
click at [134, 83] on icon "Icon/Menu Close" at bounding box center [132, 83] width 17 height 17
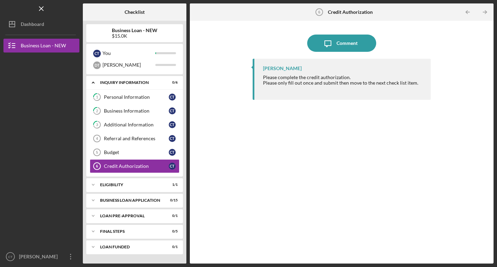
click at [307, 68] on div "Jon Pettigrew" at bounding box center [343, 69] width 161 height 6
click at [337, 107] on div "Jon Pettigrew Please complete the credit authorization. Please only fill out on…" at bounding box center [341, 156] width 178 height 194
click at [344, 14] on div "Credit Authorization 6 Credit Authorization" at bounding box center [341, 11] width 62 height 17
click at [138, 100] on link "1 Personal Information C T" at bounding box center [135, 97] width 90 height 14
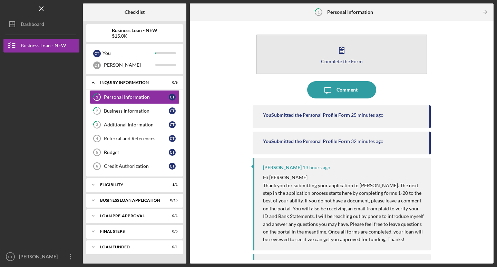
click at [297, 73] on button "Complete the Form Form" at bounding box center [341, 54] width 171 height 40
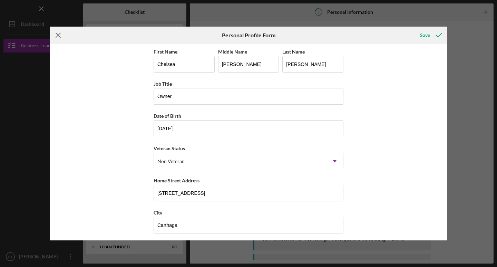
click at [51, 41] on icon "Icon/Menu Close" at bounding box center [58, 35] width 17 height 17
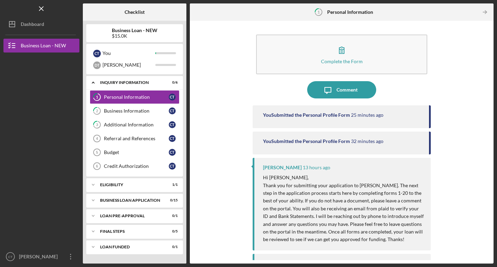
click at [344, 104] on div "Complete the Form Form Icon/Message Comment You Submitted the Personal Profile …" at bounding box center [341, 142] width 297 height 236
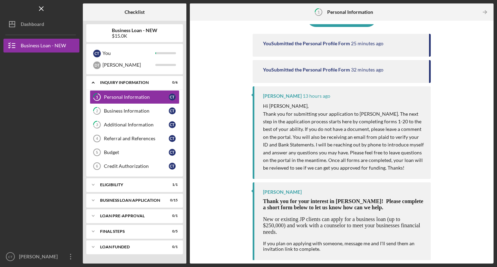
scroll to position [70, 0]
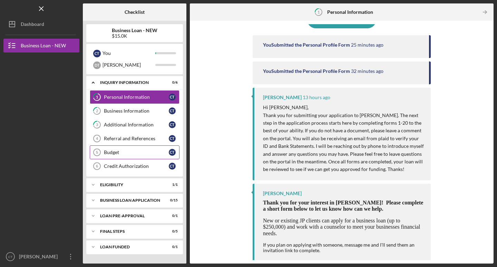
click at [139, 149] on link "Budget 5 Budget C T" at bounding box center [135, 152] width 90 height 14
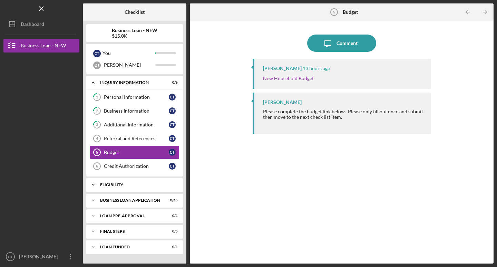
click at [146, 188] on div "Icon/Expander ELIGIBILITY 1 / 1" at bounding box center [134, 185] width 97 height 14
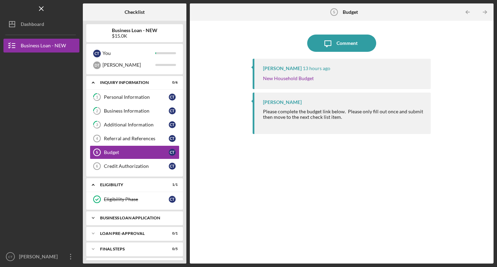
click at [148, 213] on div "Icon/Expander BUSINESS LOAN APPLICATION 0 / 15" at bounding box center [134, 218] width 97 height 14
click at [221, 203] on div "Icon/Message Comment Jon Pettigrew 13 hours ago New Household Budget Jon Pettig…" at bounding box center [341, 142] width 297 height 236
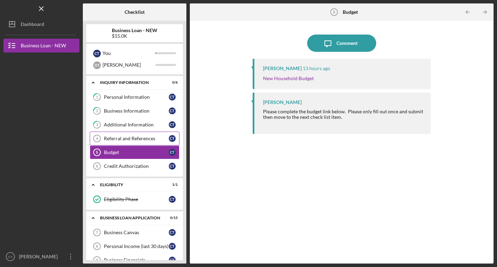
click at [138, 137] on div "Referral and References" at bounding box center [136, 139] width 65 height 6
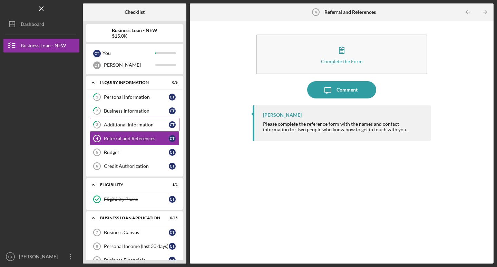
click at [116, 123] on div "Additional Information" at bounding box center [136, 125] width 65 height 6
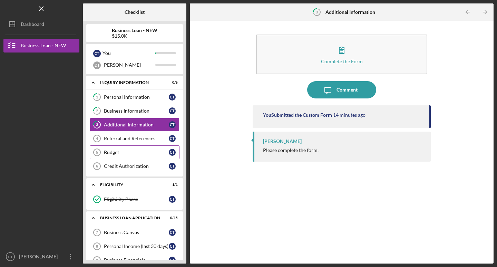
click at [142, 147] on link "Budget 5 Budget C T" at bounding box center [135, 152] width 90 height 14
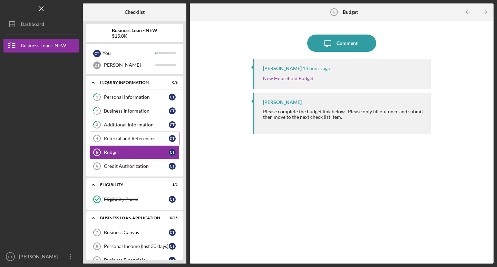
click at [142, 138] on div "Referral and References" at bounding box center [136, 139] width 65 height 6
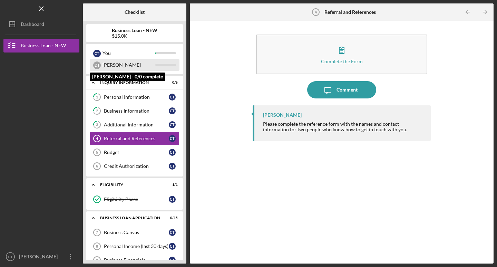
click at [119, 64] on div "Derrick" at bounding box center [128, 65] width 53 height 12
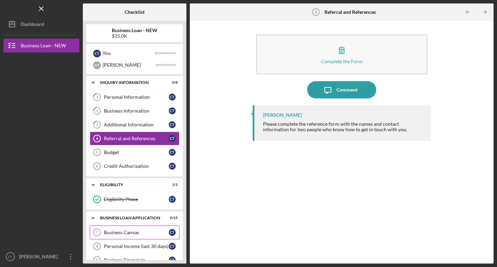
click at [131, 234] on div "Business Canvas" at bounding box center [136, 232] width 65 height 6
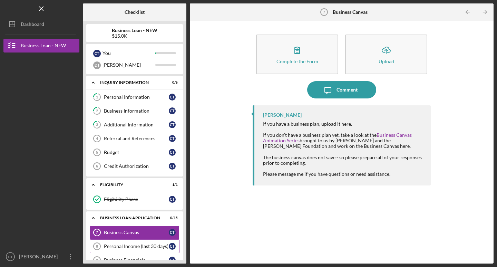
click at [140, 245] on div "Personal Income (last 30 days)" at bounding box center [136, 246] width 65 height 6
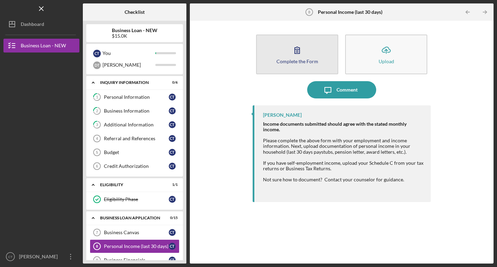
click at [289, 66] on button "Complete the Form Form" at bounding box center [297, 54] width 82 height 40
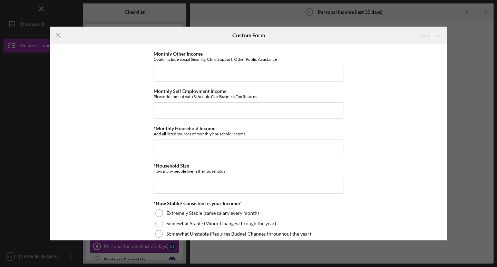
scroll to position [260, 0]
click at [57, 36] on icon "Icon/Menu Close" at bounding box center [58, 35] width 17 height 17
